Goal: Task Accomplishment & Management: Use online tool/utility

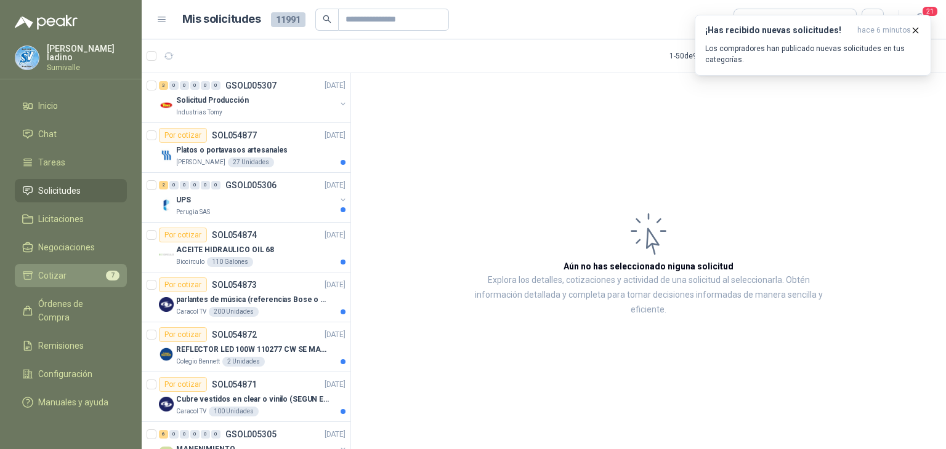
click at [73, 278] on li "Cotizar 7" at bounding box center [70, 276] width 97 height 14
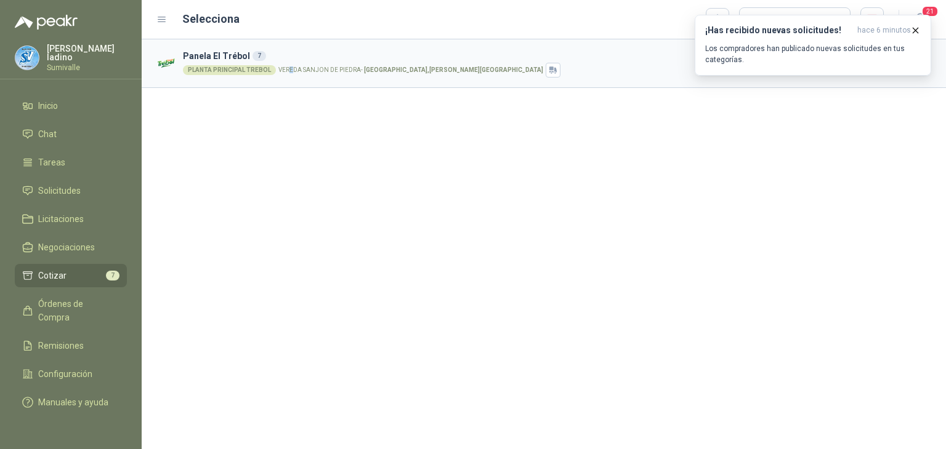
click at [289, 67] on p "VEREDA [GEOGRAPHIC_DATA][PERSON_NAME] , [PERSON_NAME][GEOGRAPHIC_DATA]" at bounding box center [410, 70] width 265 height 6
click at [234, 66] on div "PLANTA PRINCIPAL TREBOL" at bounding box center [229, 70] width 93 height 10
click at [223, 52] on h3 "Panela El Trébol 7" at bounding box center [511, 56] width 656 height 14
click at [915, 22] on button "¡Has recibido nuevas solicitudes! hace 6 minutos Los compradores han publicado …" at bounding box center [812, 45] width 236 height 61
